Goal: Information Seeking & Learning: Learn about a topic

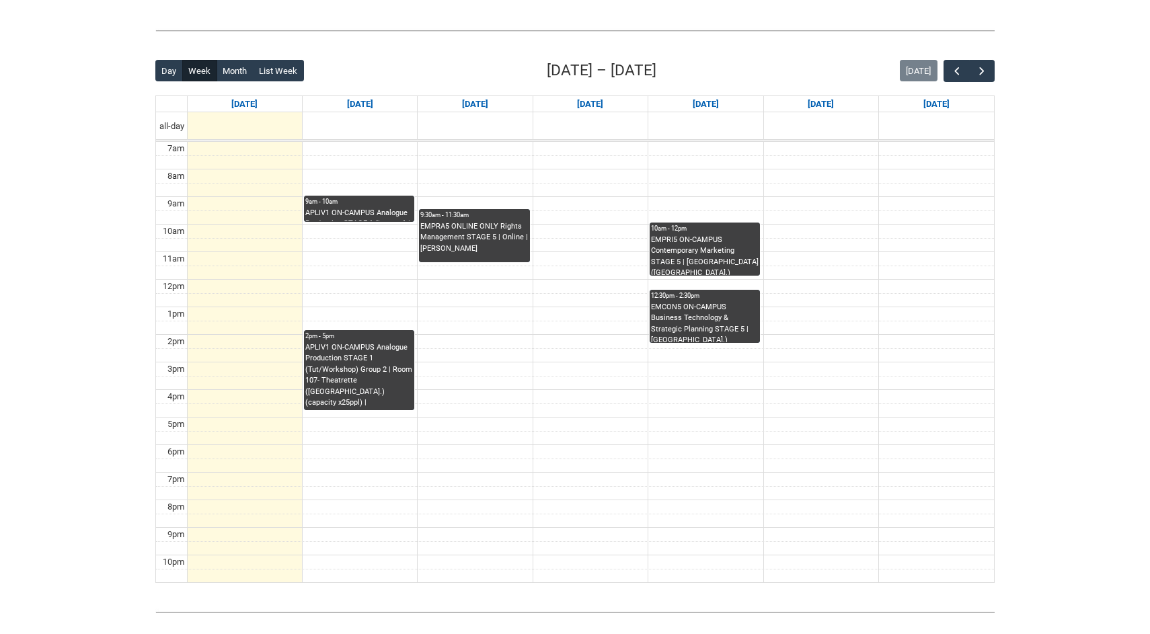
scroll to position [293, 0]
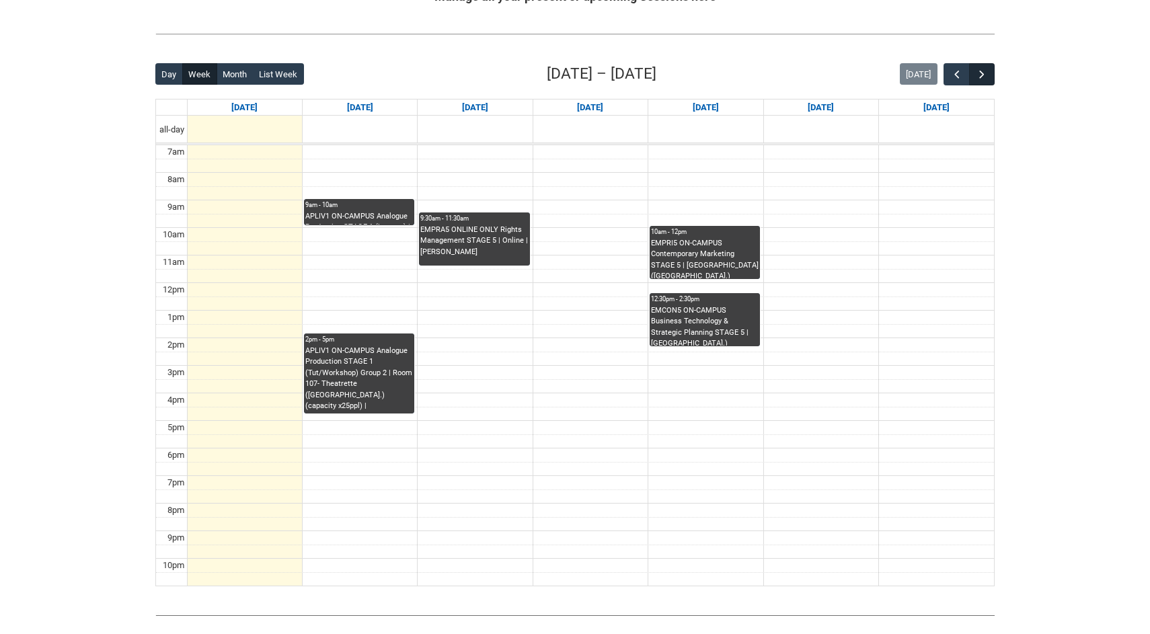
click at [977, 70] on span "button" at bounding box center [982, 74] width 13 height 13
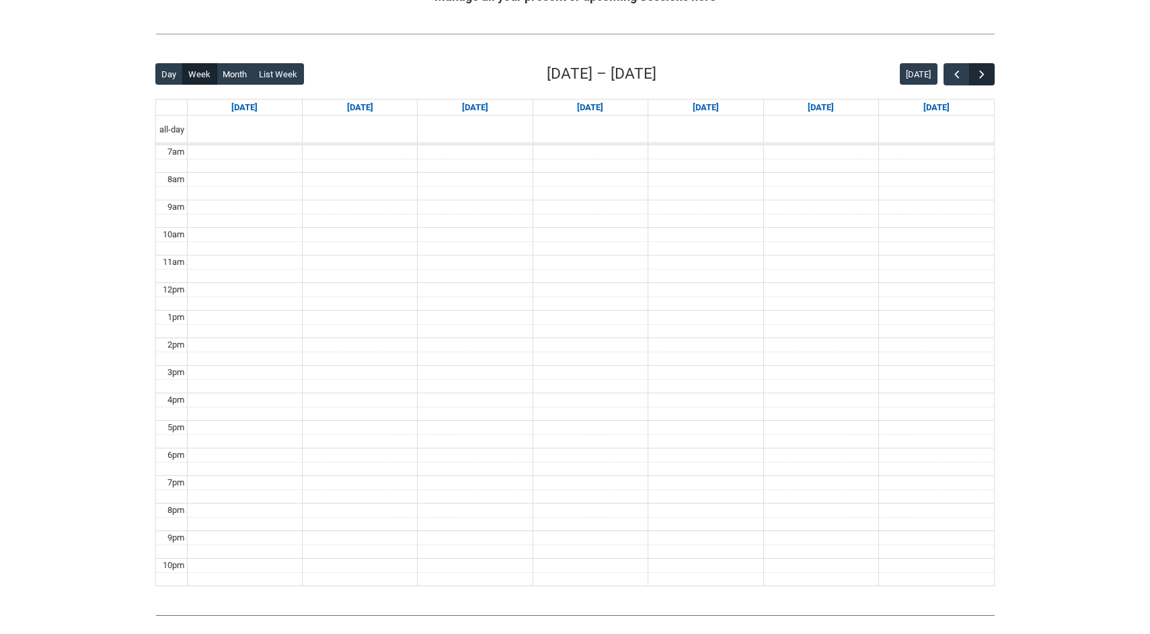
click at [977, 70] on span "button" at bounding box center [982, 74] width 13 height 13
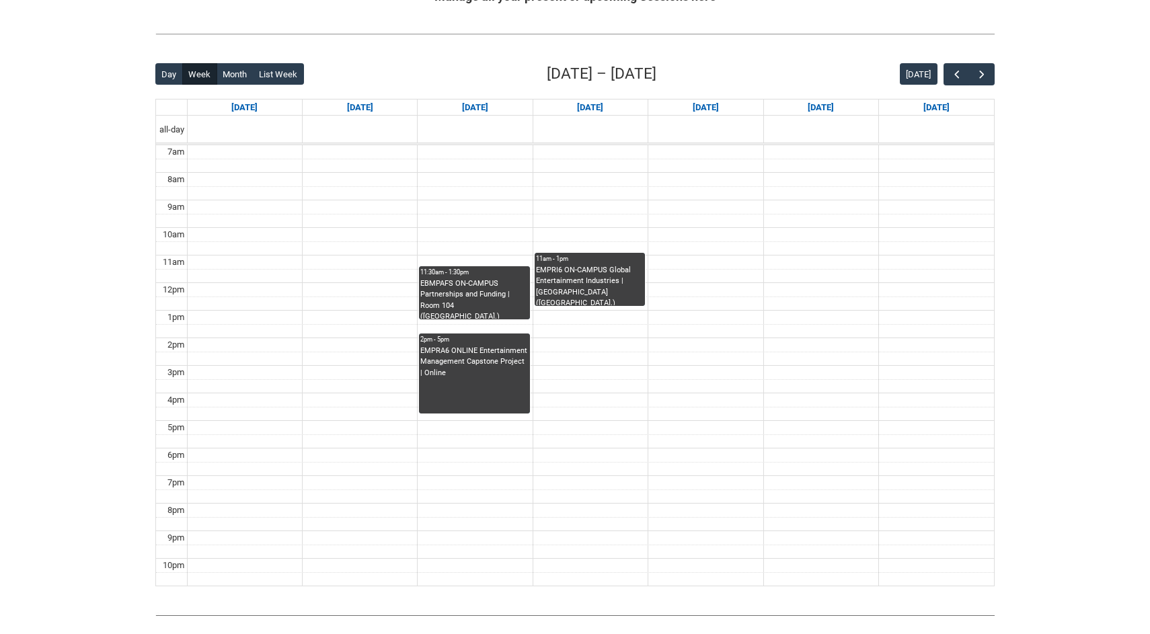
click at [482, 374] on div "EMPRA6 ONLINE Entertainment Management Capstone Project | Online" at bounding box center [474, 363] width 108 height 34
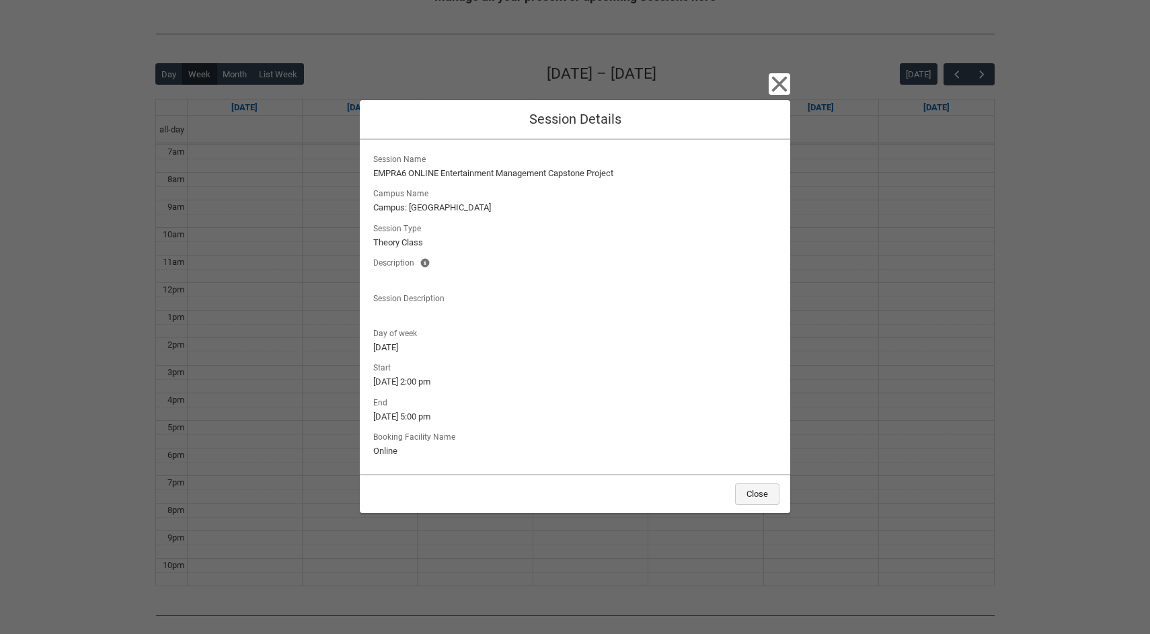
click at [758, 497] on button "Close" at bounding box center [757, 495] width 44 height 22
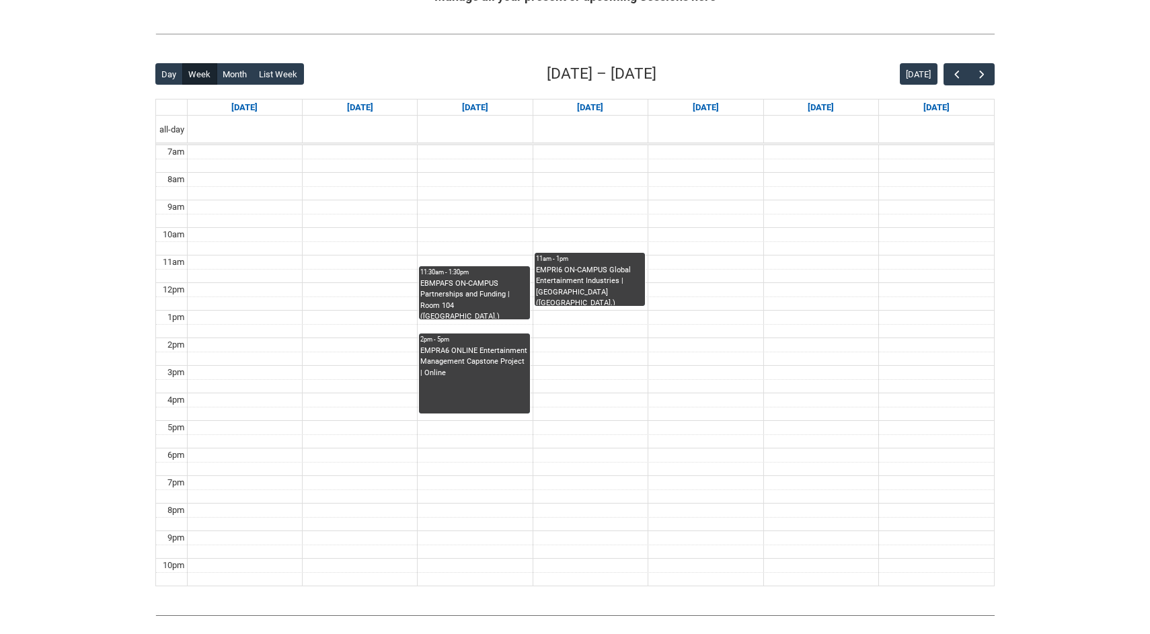
click at [485, 305] on div "EBMPAFS ON-CAMPUS Partnerships and Funding | Room 104 ([GEOGRAPHIC_DATA].) (cap…" at bounding box center [474, 299] width 108 height 41
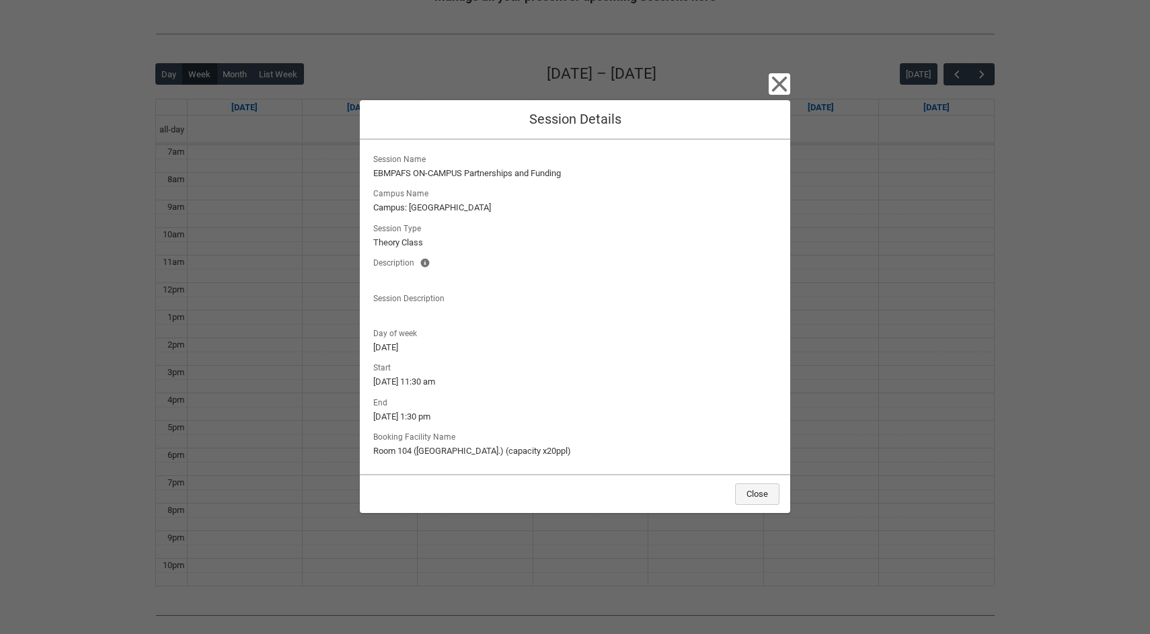
click at [747, 497] on button "Close" at bounding box center [757, 495] width 44 height 22
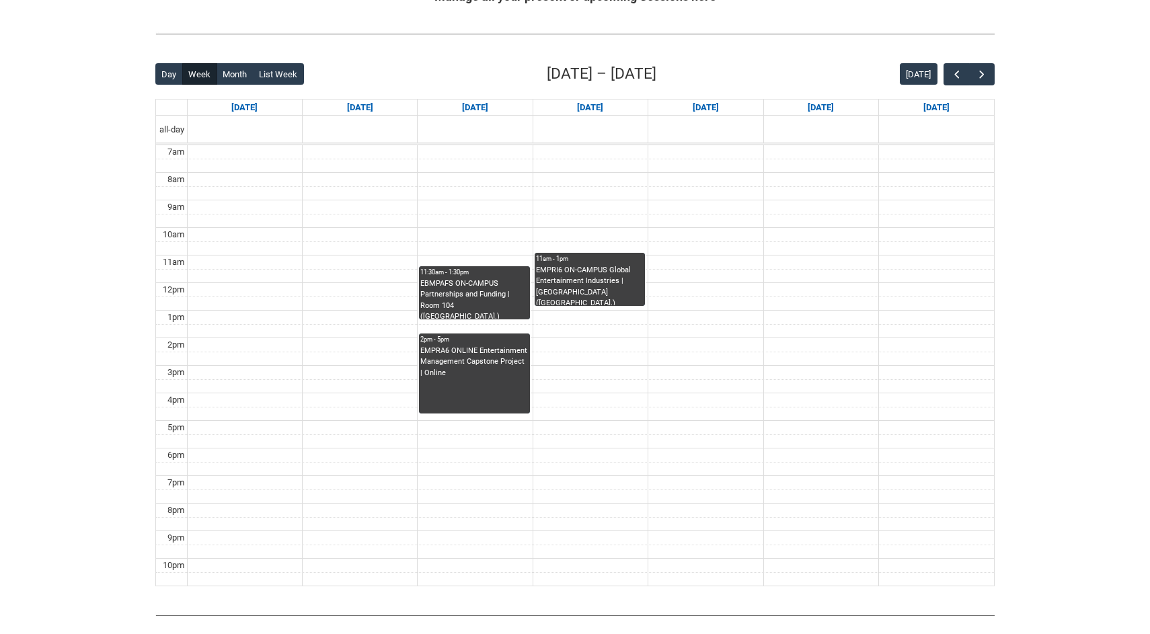
click at [618, 296] on div "EMPRI6 ON-CAMPUS Global Entertainment Industries | [GEOGRAPHIC_DATA] ([GEOGRAPH…" at bounding box center [590, 285] width 108 height 41
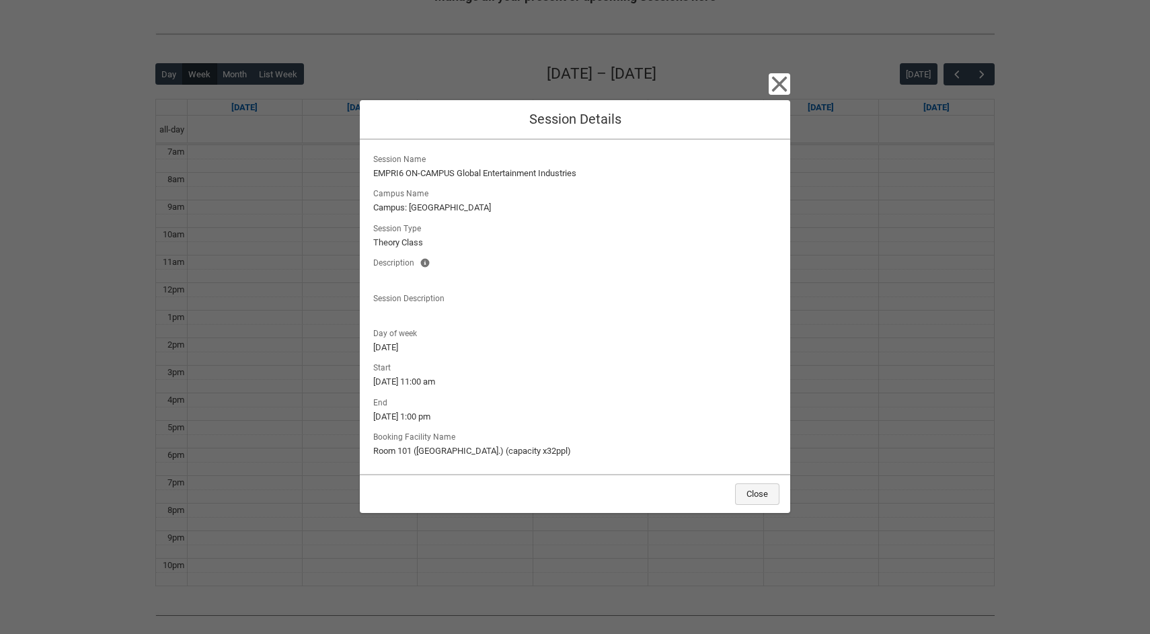
click at [759, 488] on button "Close" at bounding box center [757, 495] width 44 height 22
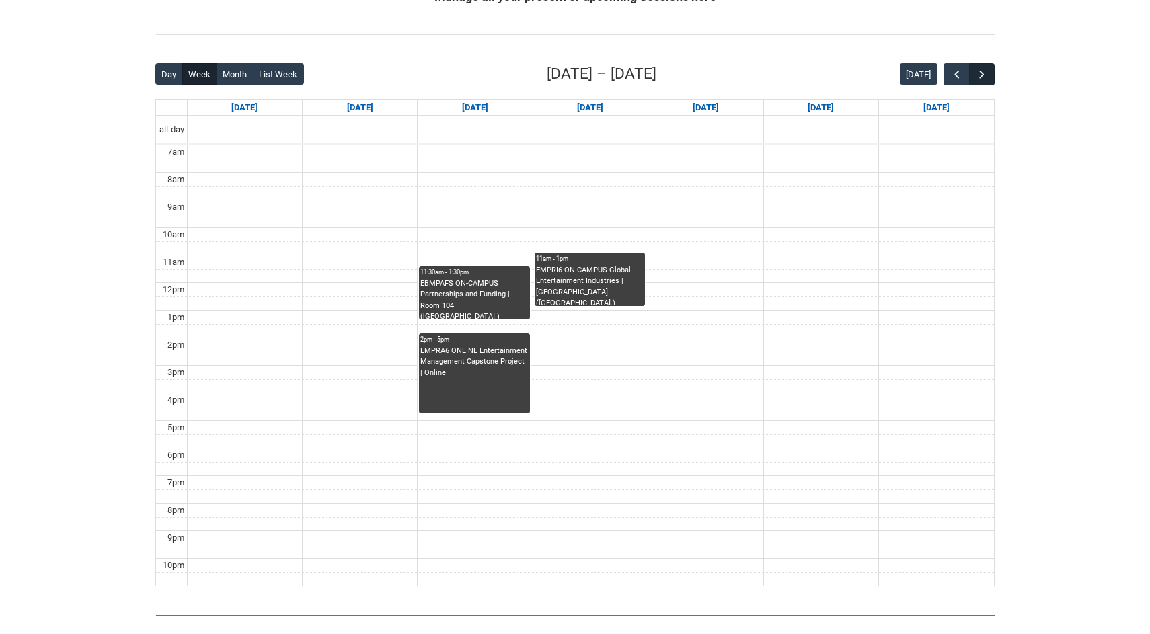
click at [985, 70] on span "button" at bounding box center [982, 74] width 13 height 13
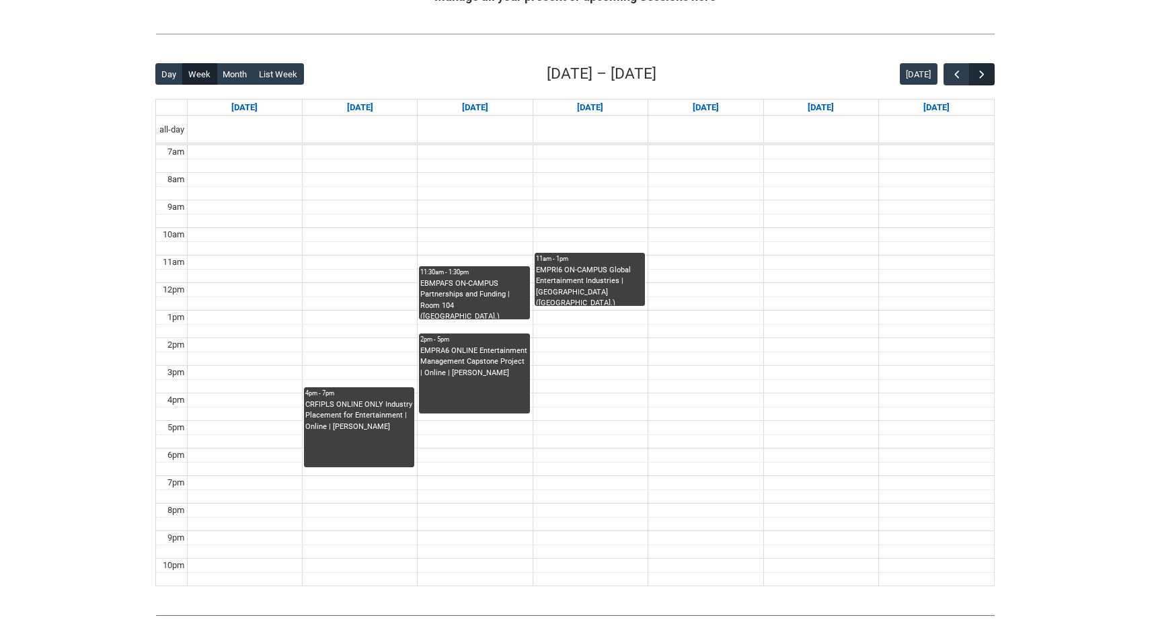
click at [982, 75] on span "button" at bounding box center [982, 74] width 13 height 13
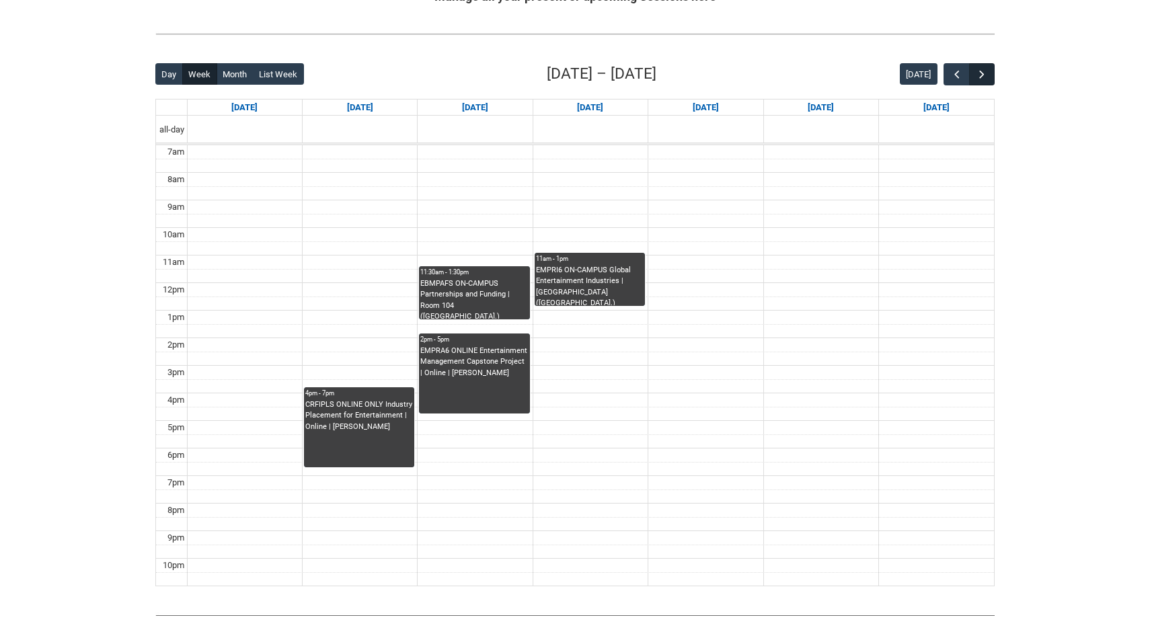
click at [982, 75] on span "button" at bounding box center [982, 74] width 13 height 13
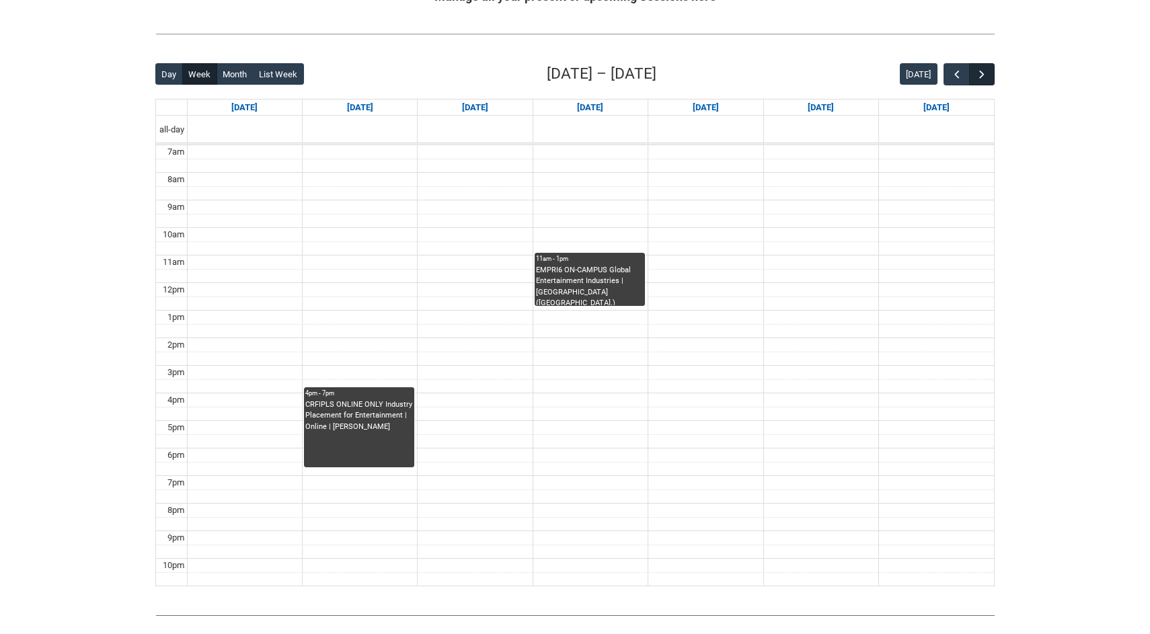
click at [982, 75] on span "button" at bounding box center [982, 74] width 13 height 13
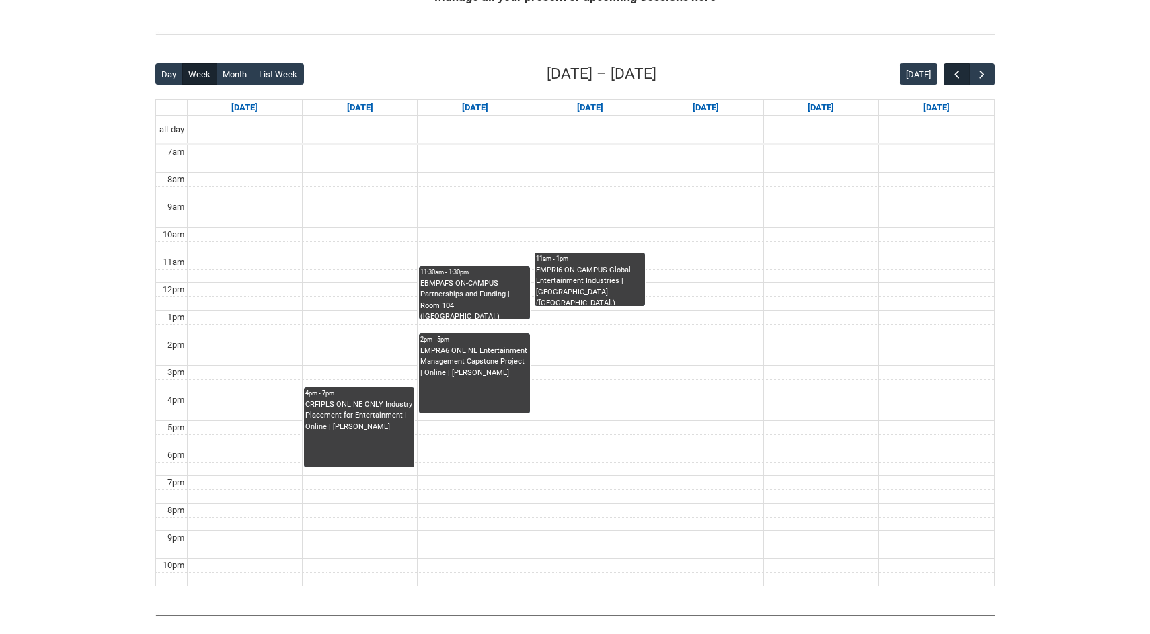
click at [951, 74] on span "button" at bounding box center [957, 74] width 13 height 13
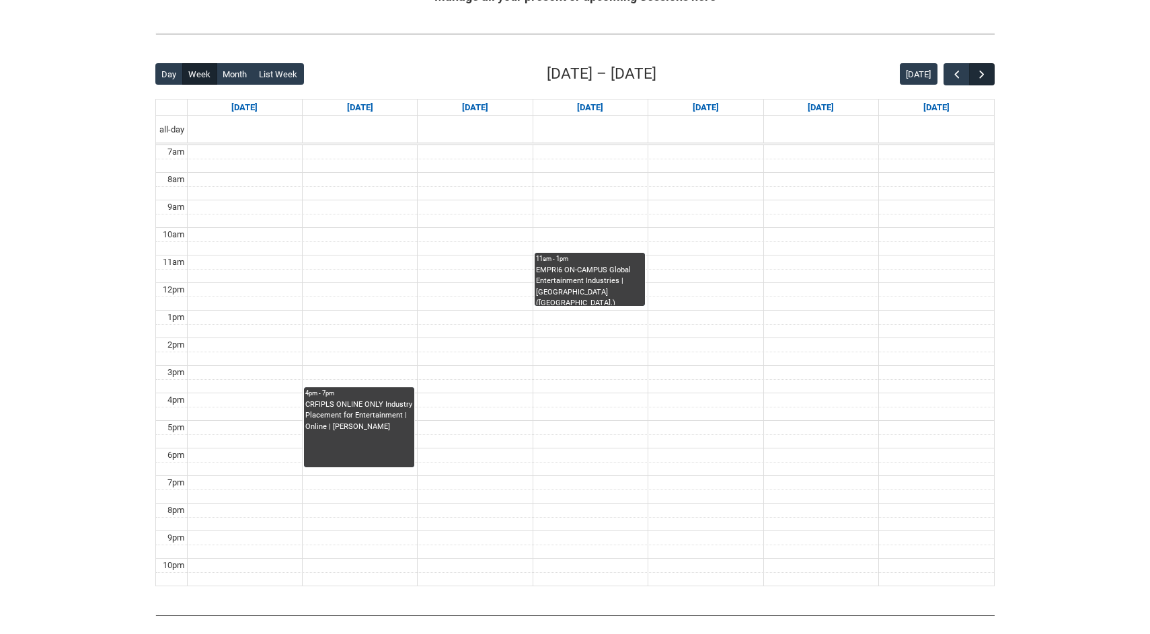
click at [982, 76] on span "button" at bounding box center [982, 74] width 13 height 13
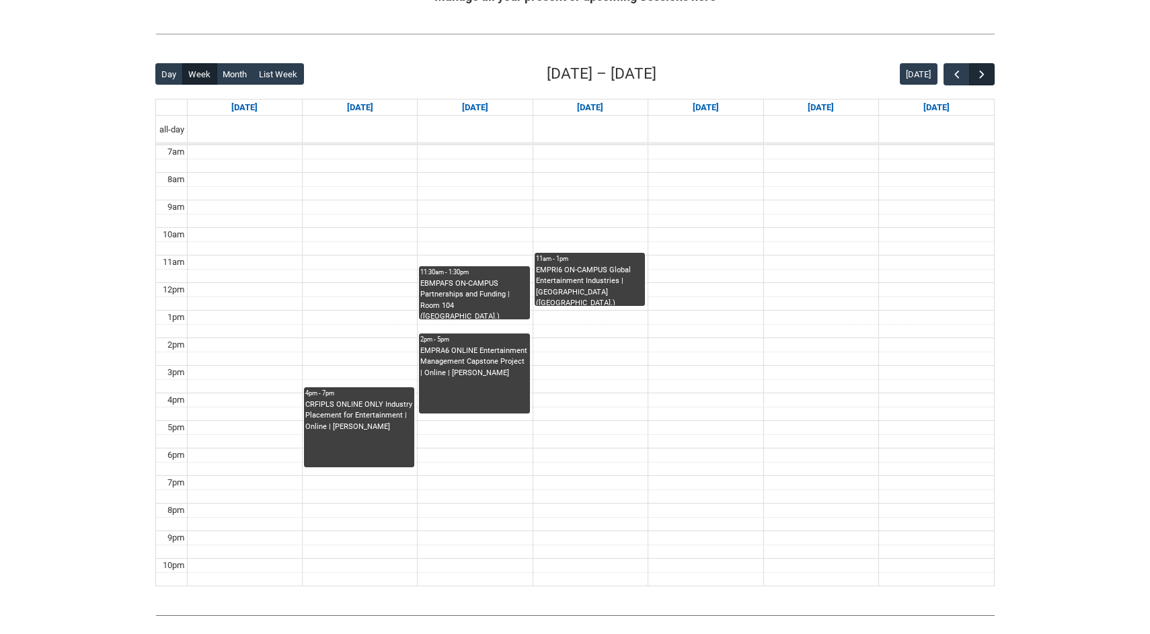
click at [982, 76] on span "button" at bounding box center [982, 74] width 13 height 13
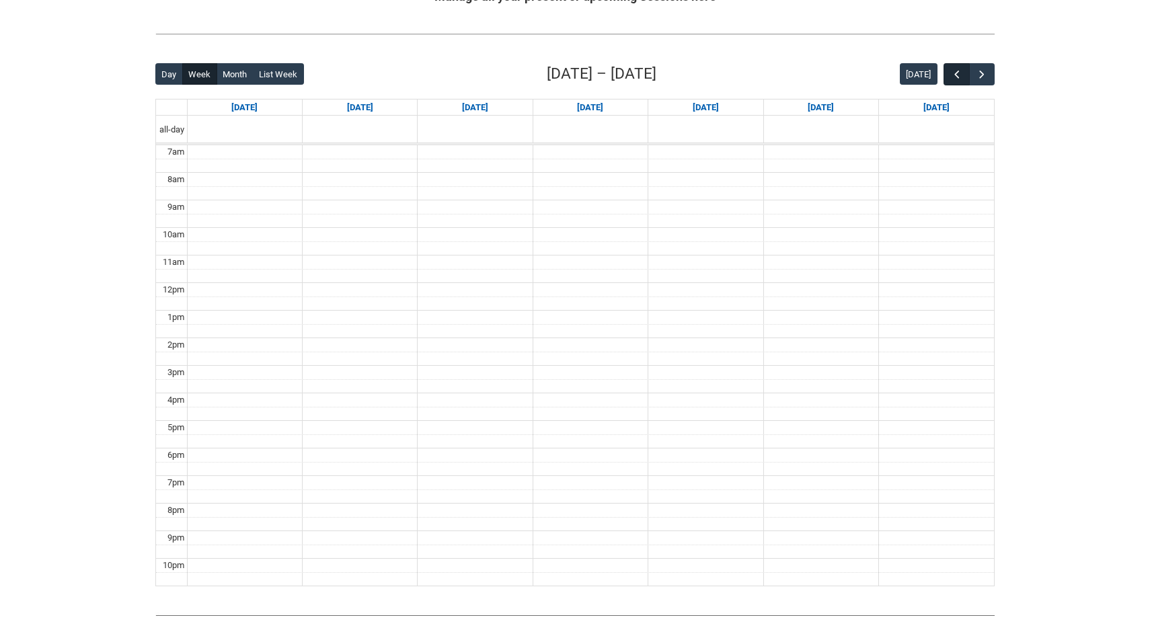
click at [951, 71] on span "button" at bounding box center [957, 74] width 13 height 13
